Goal: Find specific fact: Find specific fact

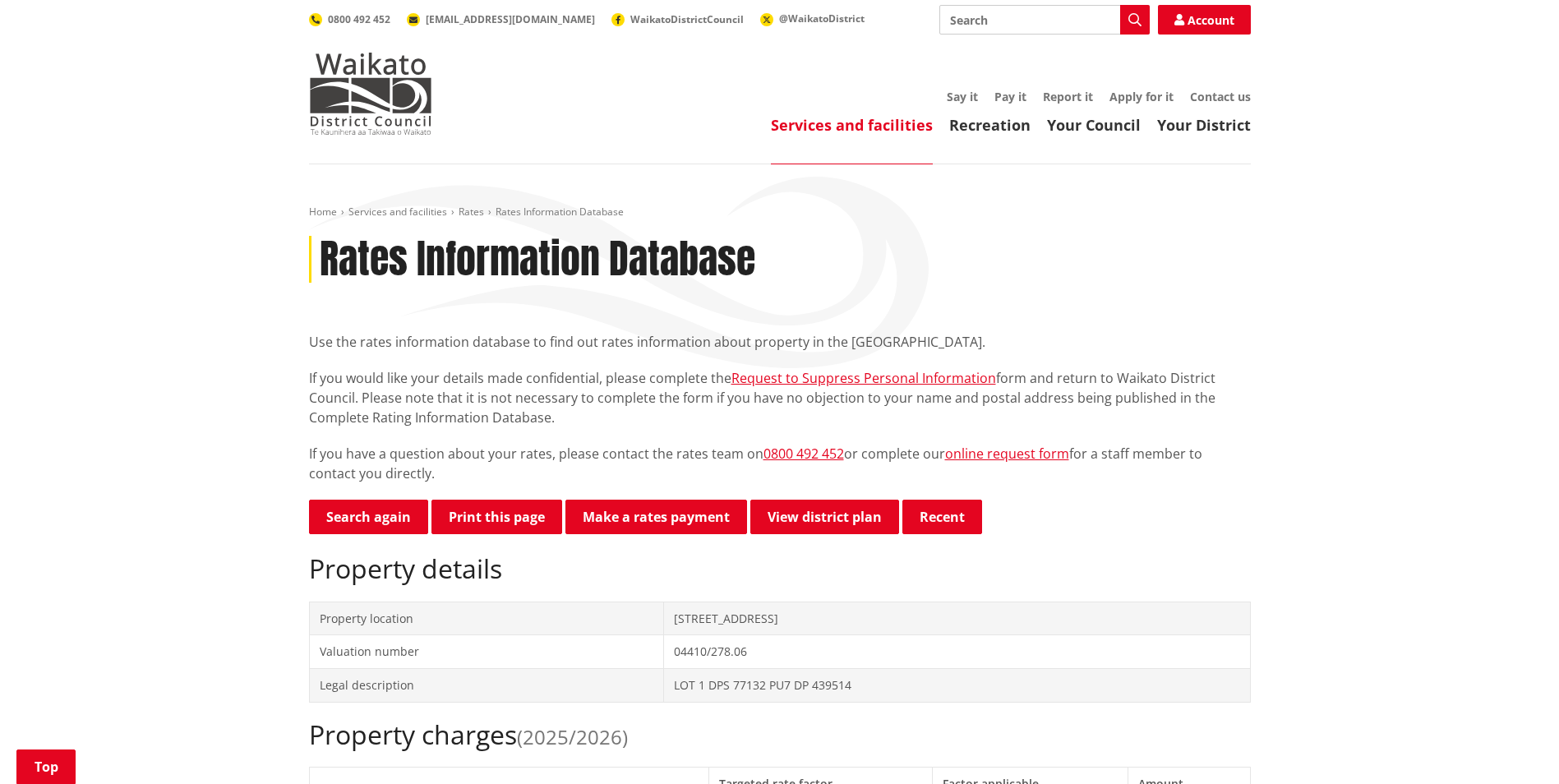
scroll to position [493, 0]
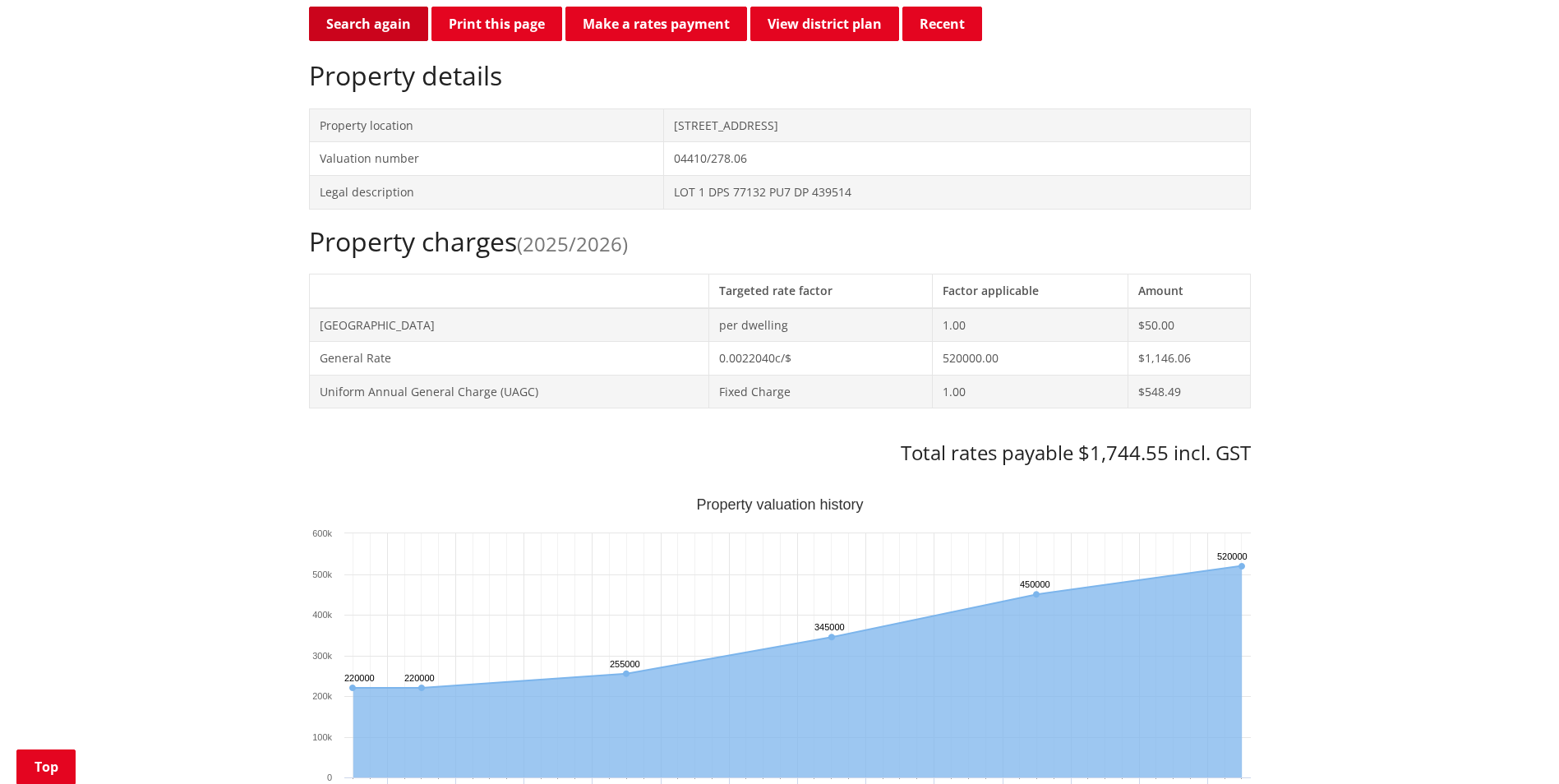
click at [379, 23] on link "Search again" at bounding box center [368, 24] width 119 height 35
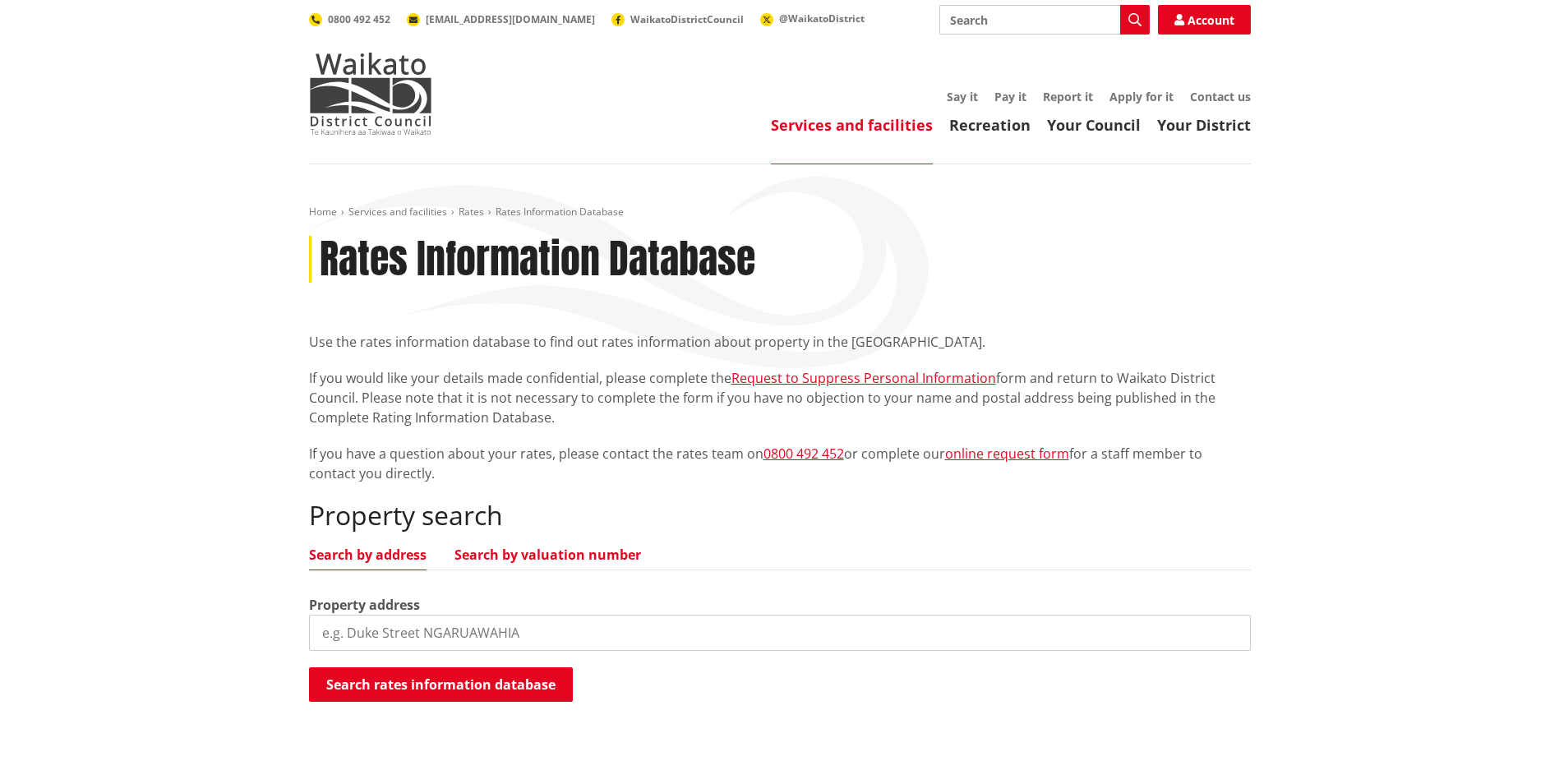
click at [548, 548] on link "Search by valuation number" at bounding box center [547, 554] width 186 height 13
click at [551, 630] on input "search" at bounding box center [780, 633] width 942 height 36
type input "06361/280.01"
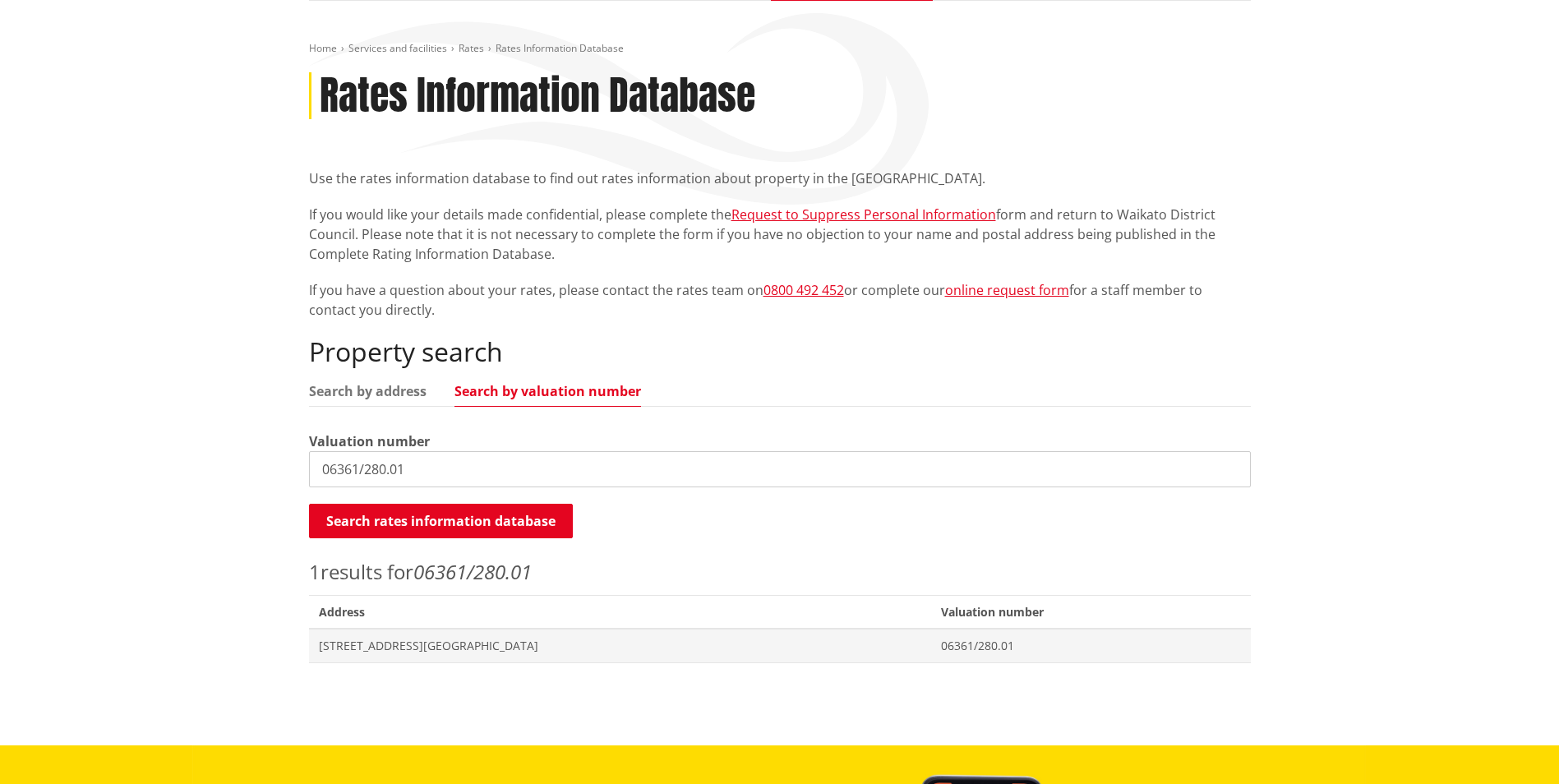
scroll to position [164, 0]
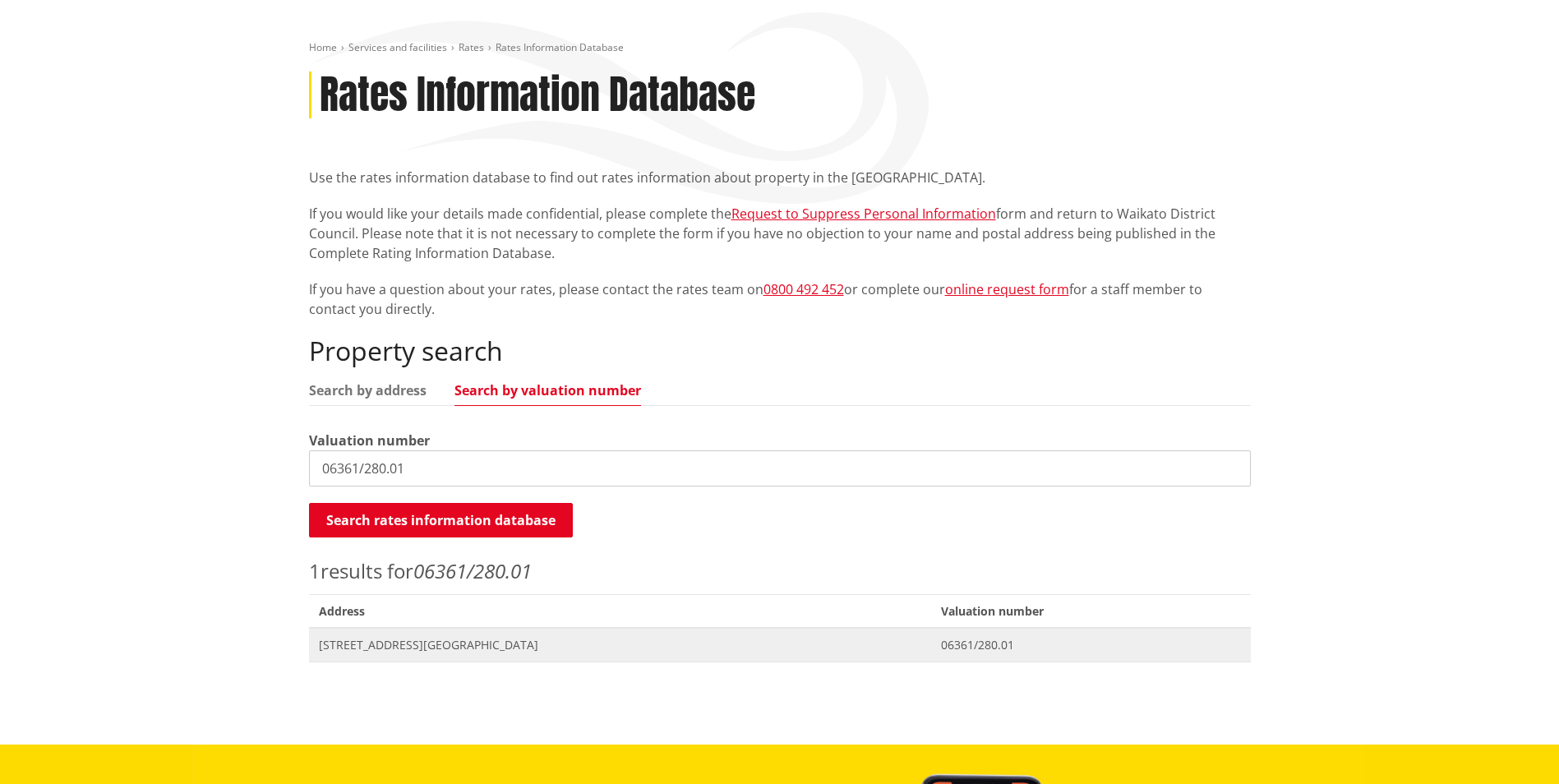
click at [505, 656] on span "Address [STREET_ADDRESS][GEOGRAPHIC_DATA]" at bounding box center [621, 644] width 623 height 34
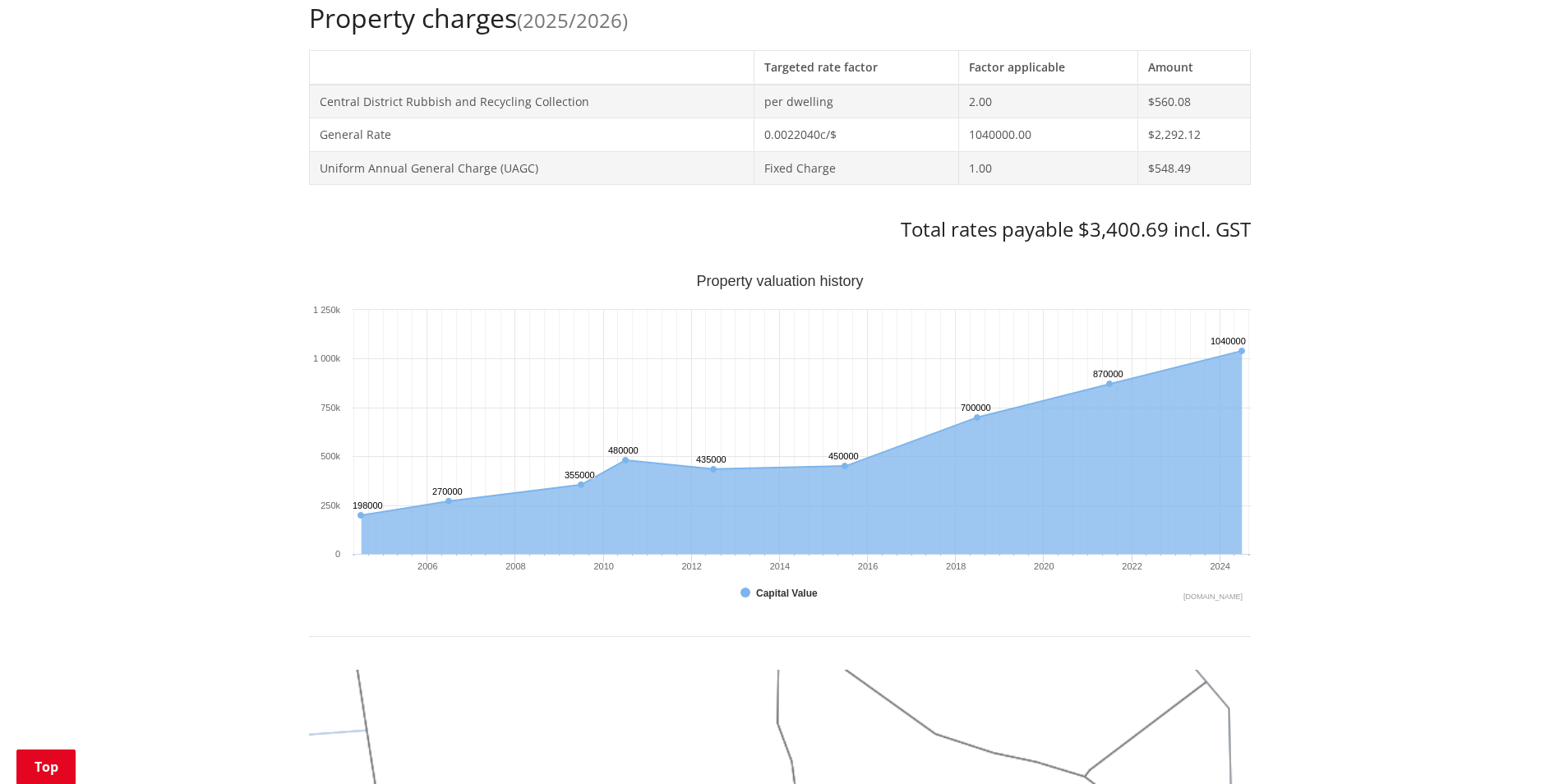
scroll to position [739, 0]
